Goal: Information Seeking & Learning: Check status

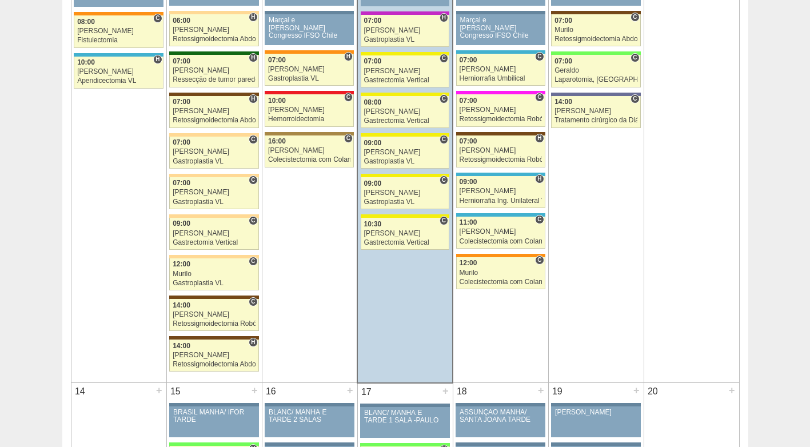
scroll to position [743, 0]
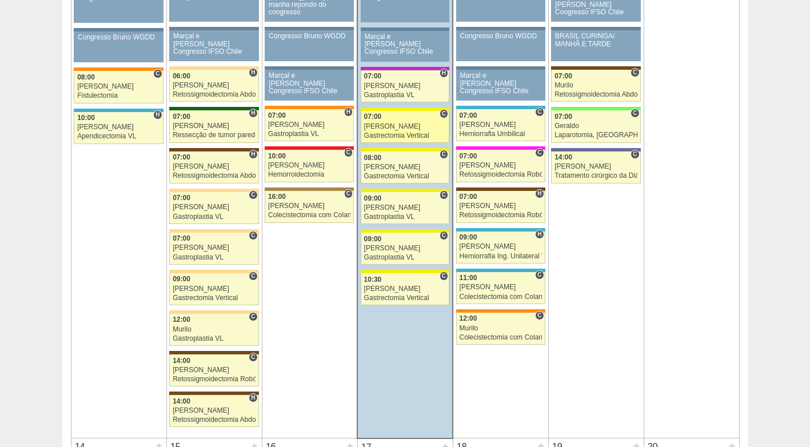
click at [381, 130] on link "88039 Paulo Regina C 07:00 Paulo Regina Gastrectomia Vertical Hospital Santa Ri…" at bounding box center [405, 127] width 89 height 32
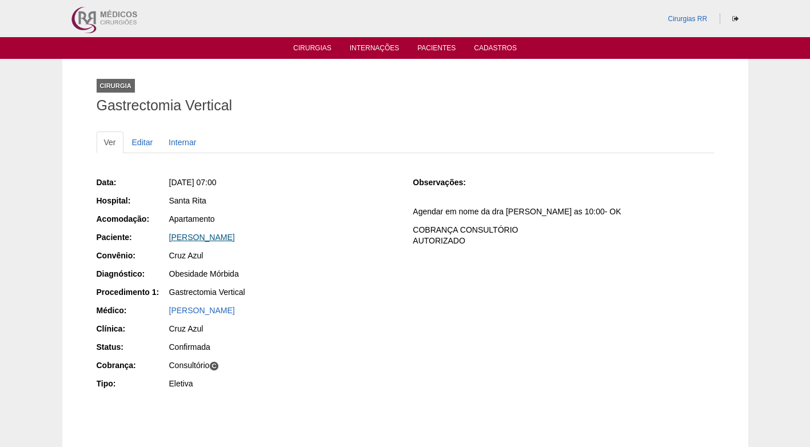
click at [222, 234] on link "Etiene da Silva Jacinto" at bounding box center [202, 237] width 66 height 9
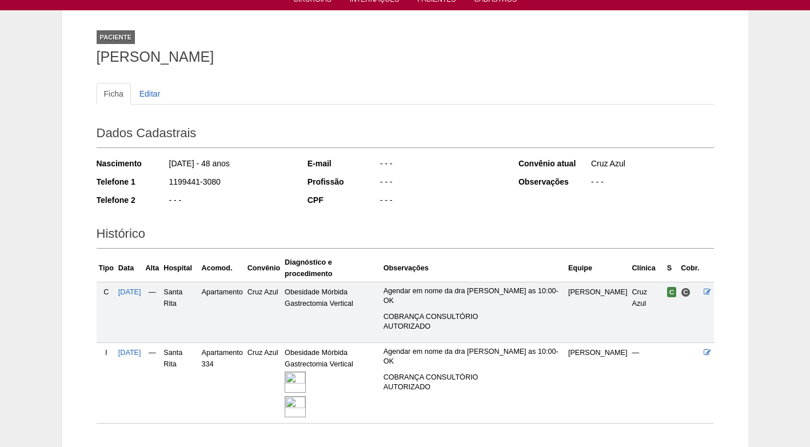
scroll to position [101, 0]
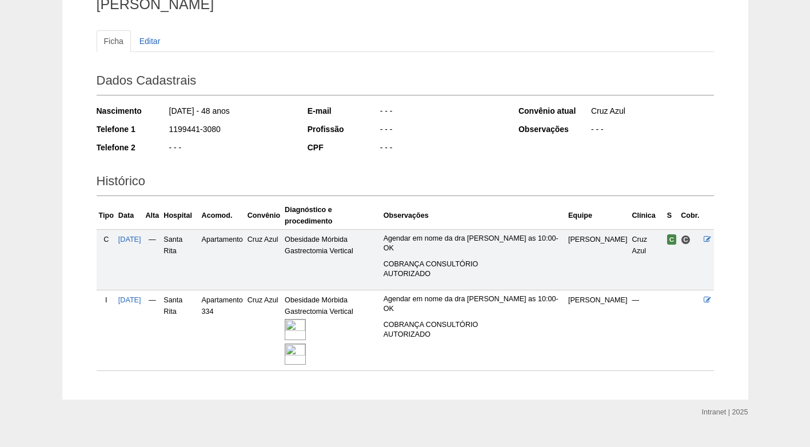
click at [306, 319] on img at bounding box center [295, 329] width 21 height 21
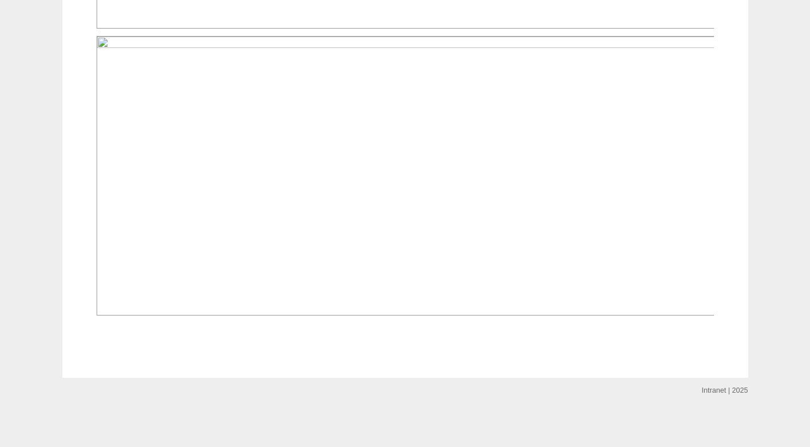
scroll to position [1943, 0]
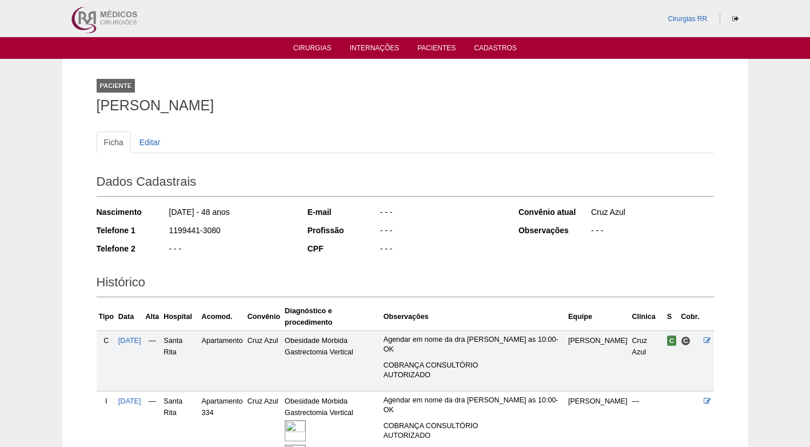
scroll to position [101, 0]
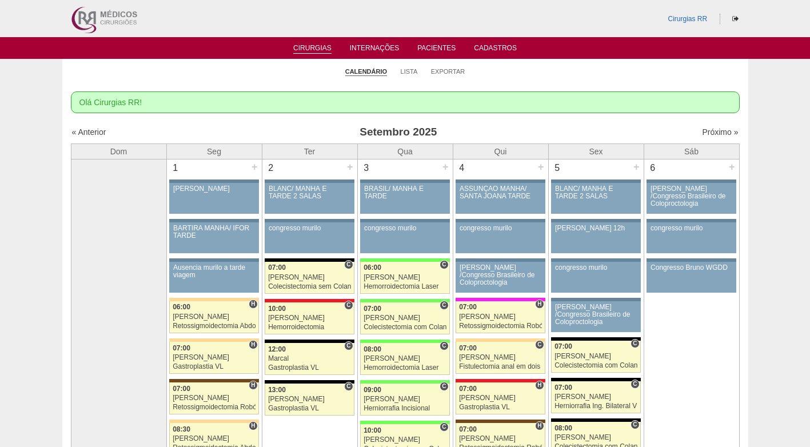
scroll to position [744, 0]
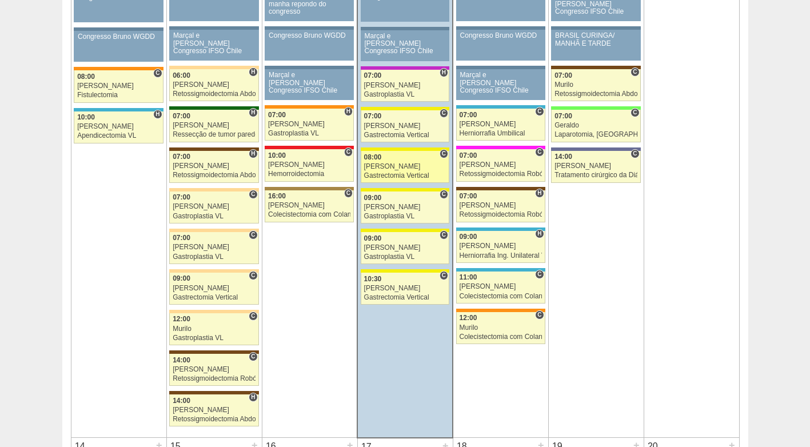
click at [397, 173] on div "Gastrectomia Vertical" at bounding box center [405, 175] width 82 height 7
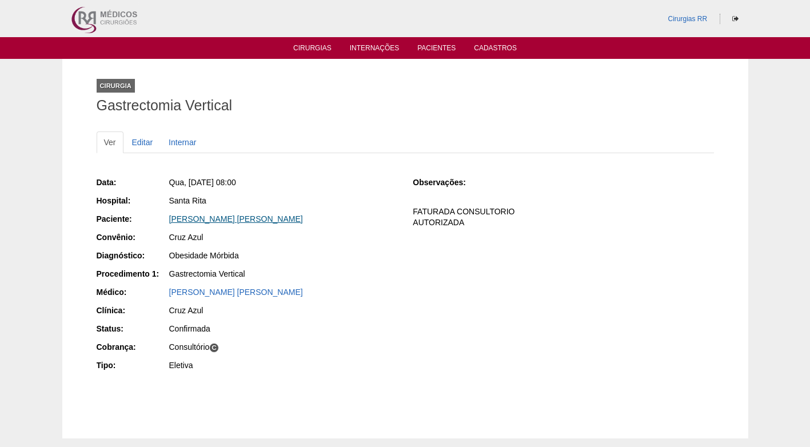
click at [216, 219] on link "Karen Helena da Costa" at bounding box center [236, 218] width 134 height 9
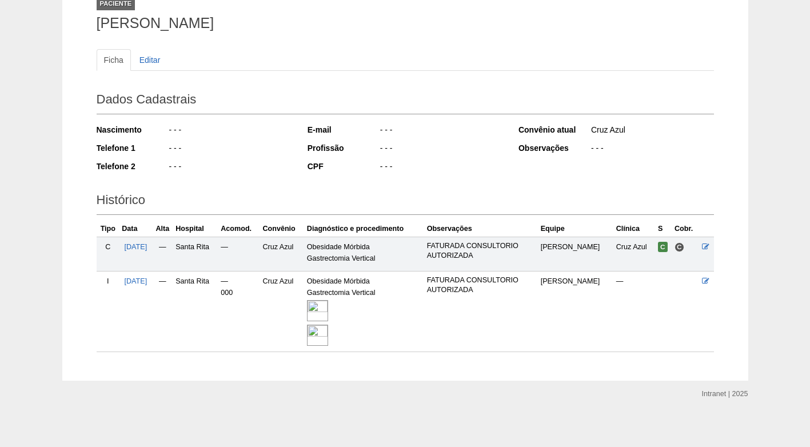
scroll to position [85, 0]
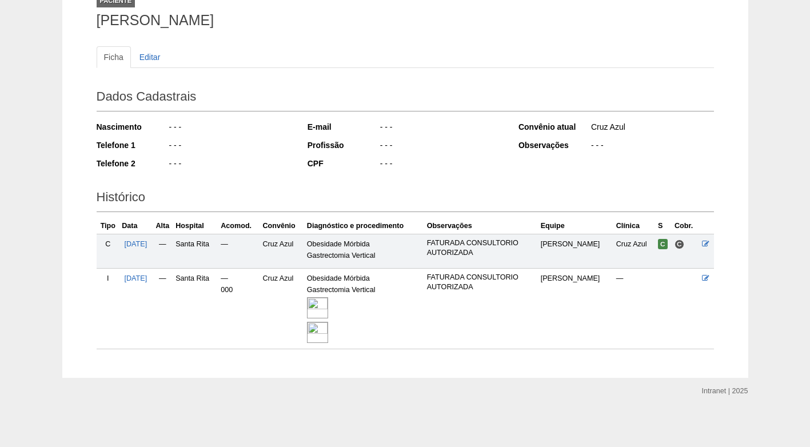
click at [328, 307] on img at bounding box center [317, 307] width 21 height 21
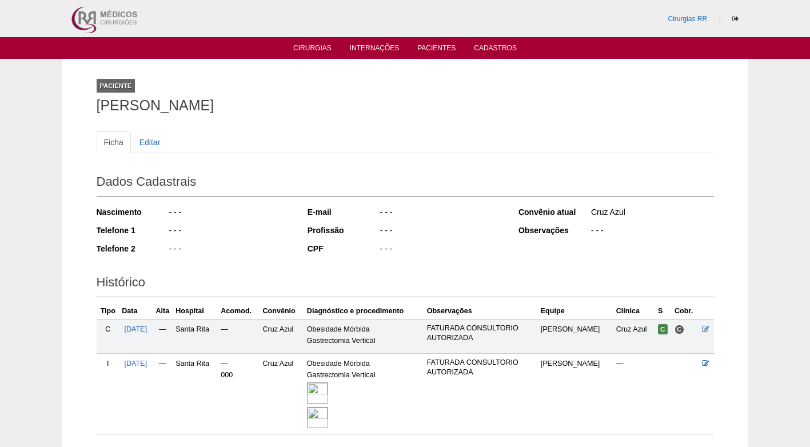
scroll to position [82, 0]
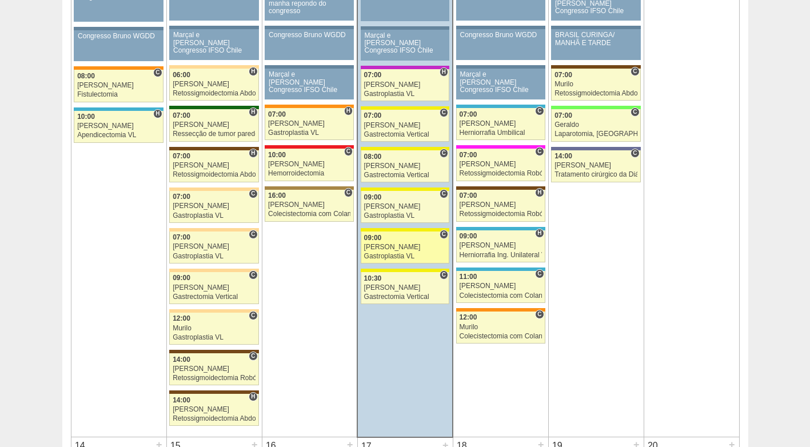
scroll to position [744, 0]
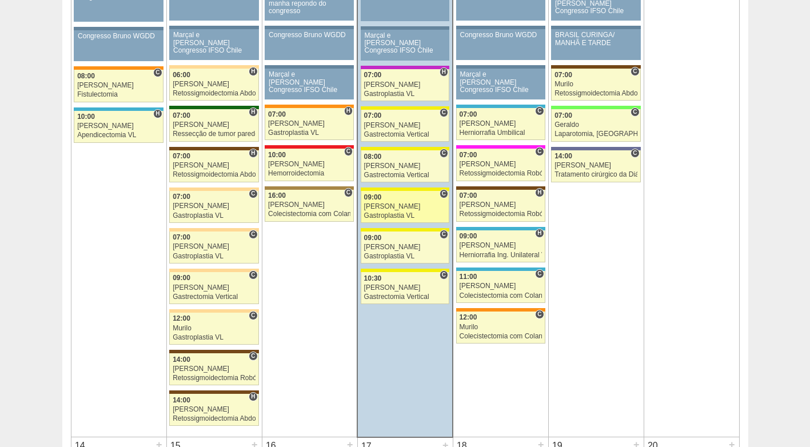
click at [392, 204] on div "[PERSON_NAME]" at bounding box center [405, 206] width 82 height 7
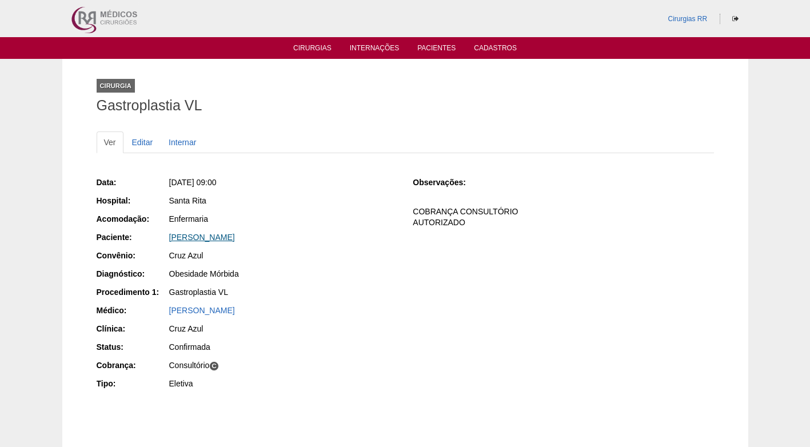
click at [233, 233] on link "[PERSON_NAME]" at bounding box center [202, 237] width 66 height 9
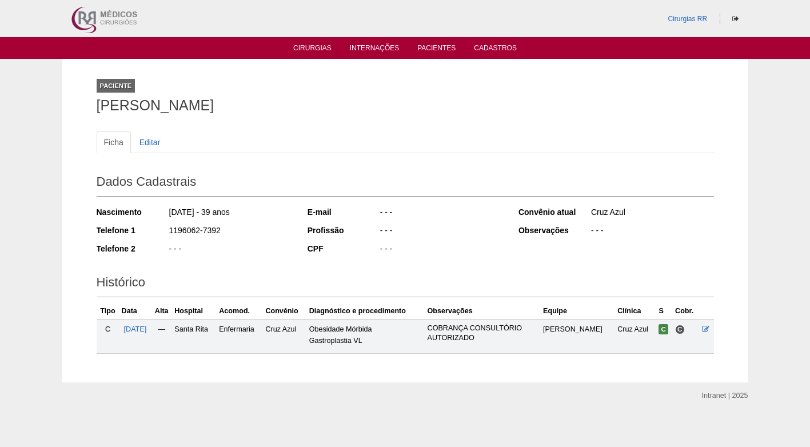
scroll to position [5, 0]
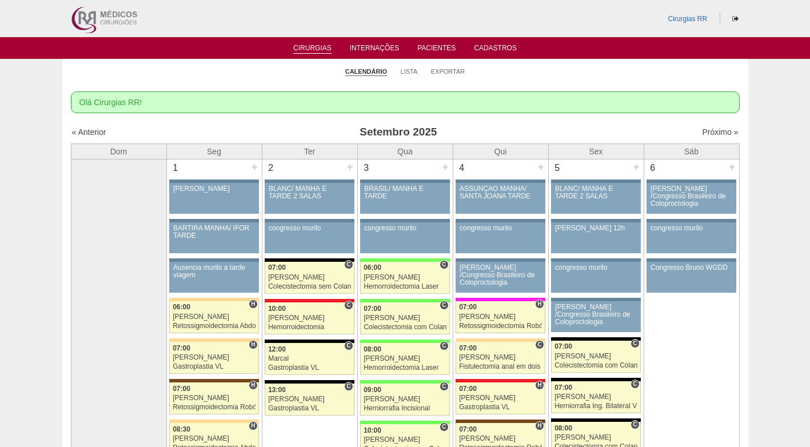
scroll to position [745, 0]
